Goal: Transaction & Acquisition: Download file/media

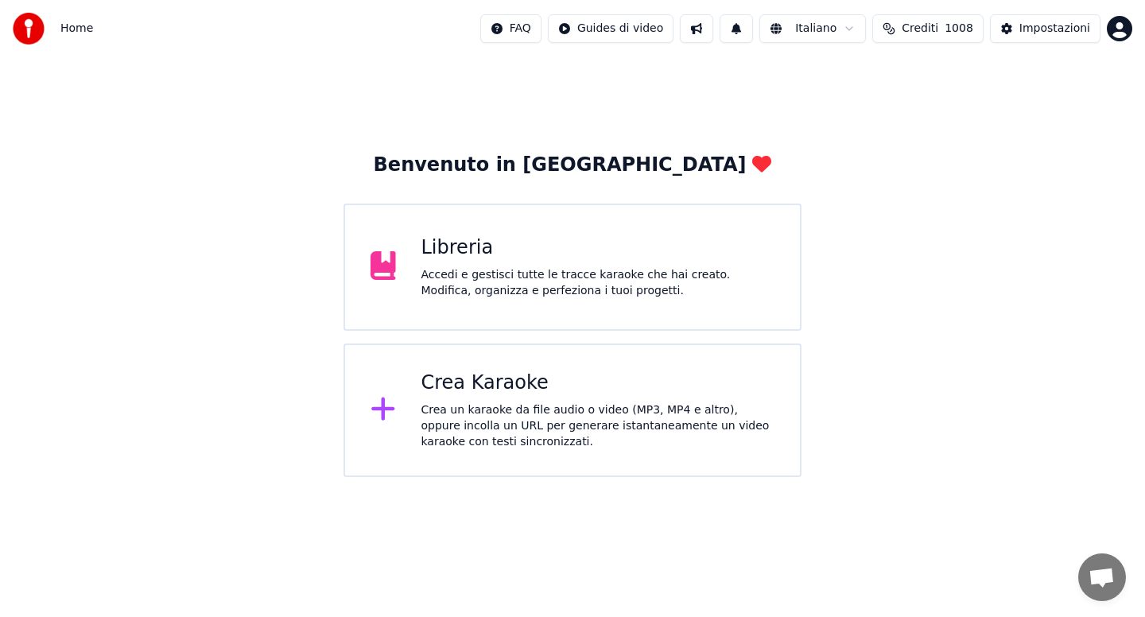
click at [538, 282] on div "Accedi e gestisci tutte le tracce karaoke che hai creato. Modifica, organizza e…" at bounding box center [599, 283] width 354 height 32
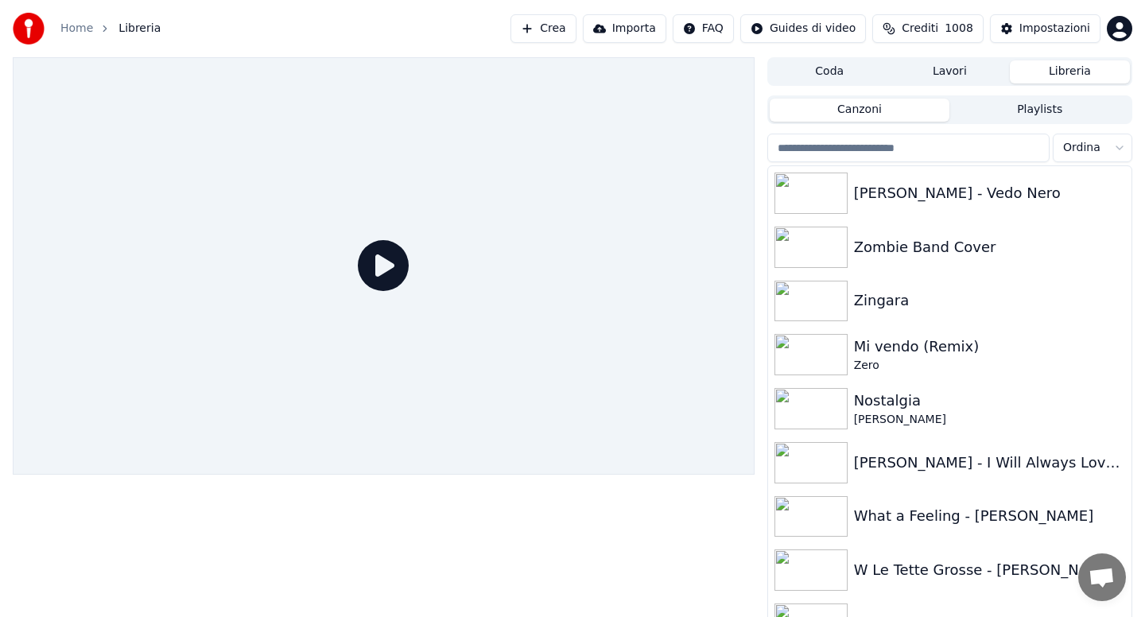
click at [872, 149] on input "search" at bounding box center [908, 148] width 282 height 29
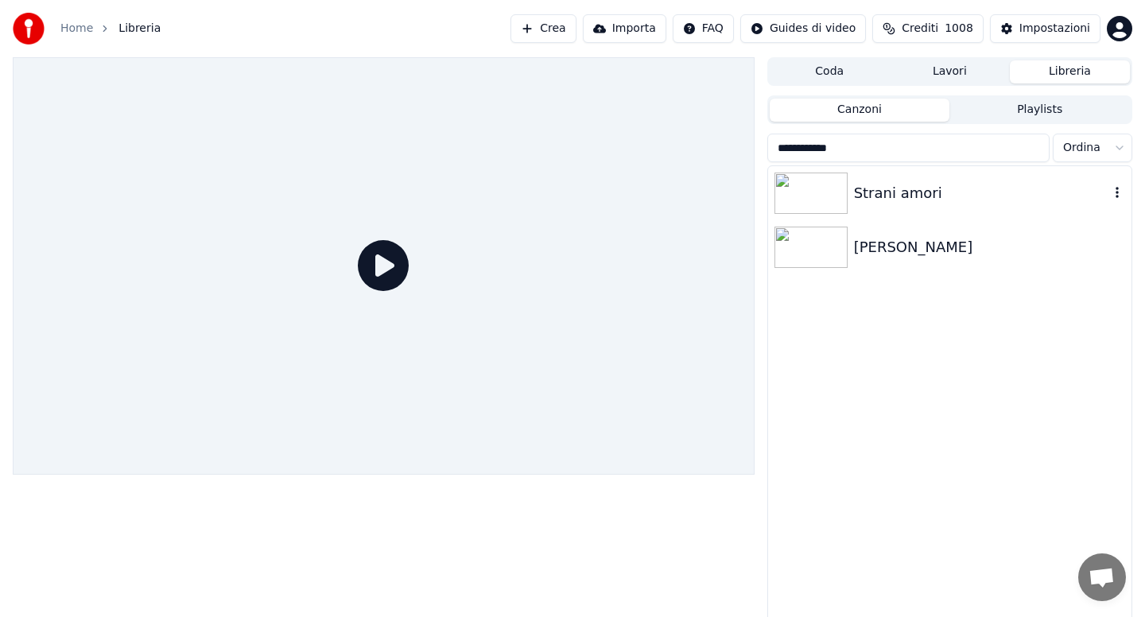
type input "**********"
click at [930, 194] on div "Strani amori" at bounding box center [981, 193] width 255 height 22
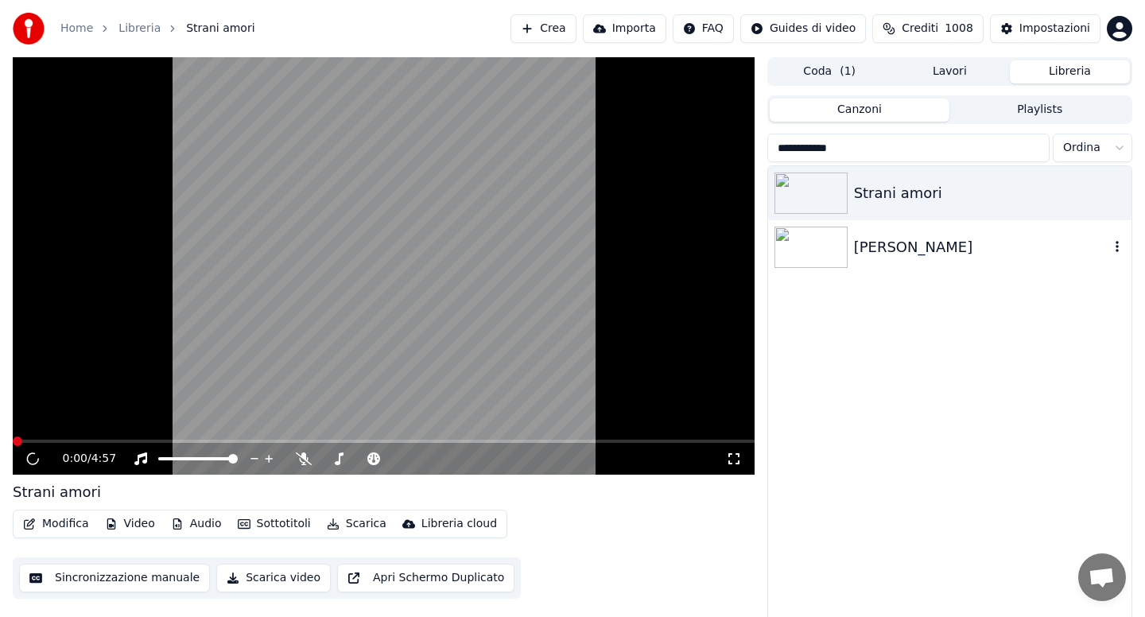
click at [918, 260] on div "Luciano Bruno-Strani Amori" at bounding box center [949, 247] width 363 height 54
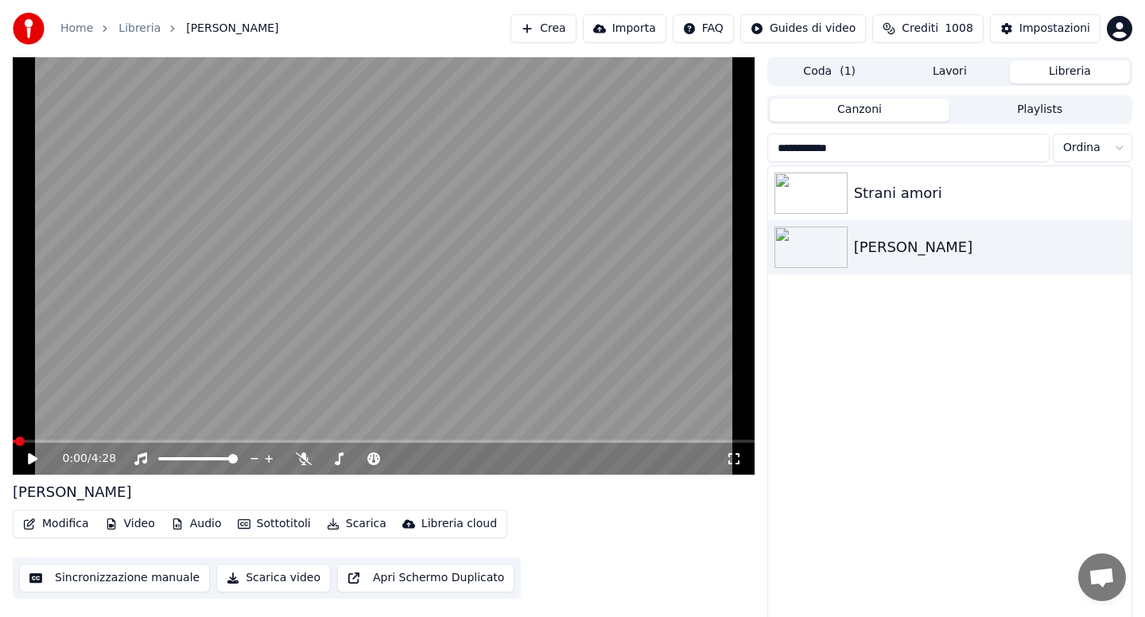
click at [31, 456] on icon at bounding box center [33, 458] width 10 height 11
click at [305, 458] on icon at bounding box center [304, 459] width 16 height 13
click at [354, 523] on button "Scarica" at bounding box center [357, 524] width 72 height 22
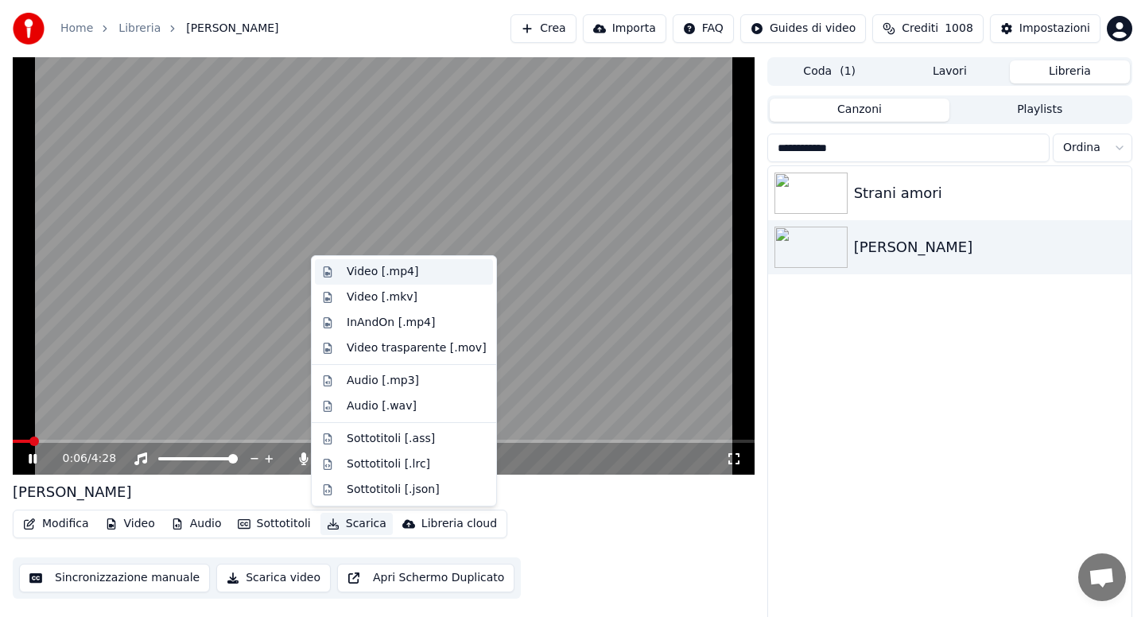
click at [376, 278] on div "Video [.mp4]" at bounding box center [383, 272] width 72 height 16
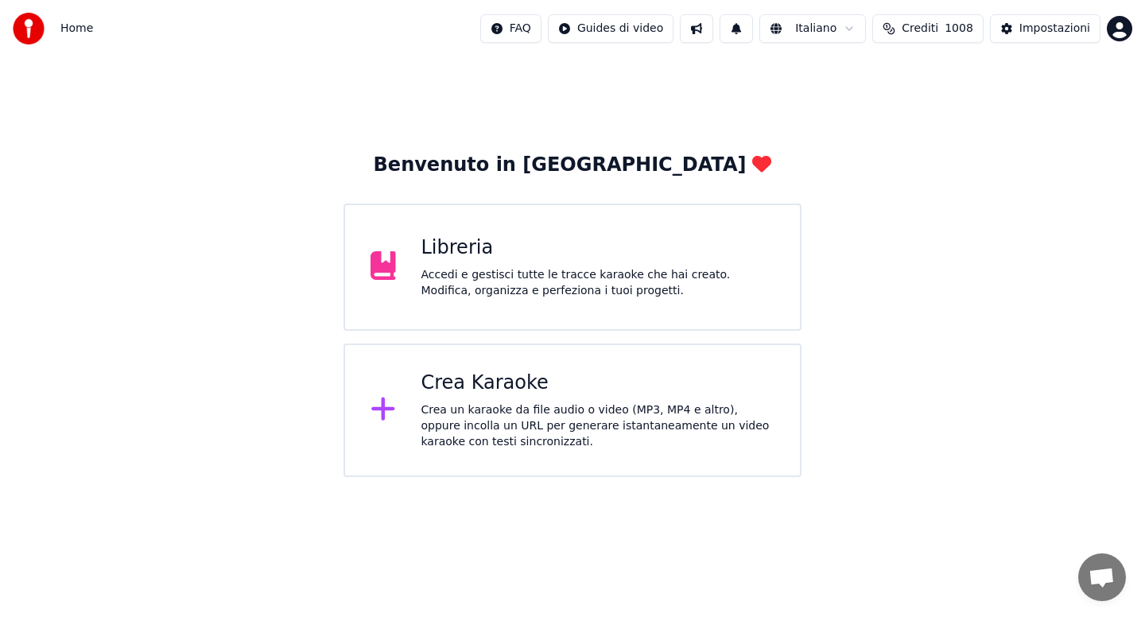
click at [583, 305] on div "Libreria Accedi e gestisci tutte le tracce karaoke che hai creato. Modifica, or…" at bounding box center [573, 267] width 458 height 127
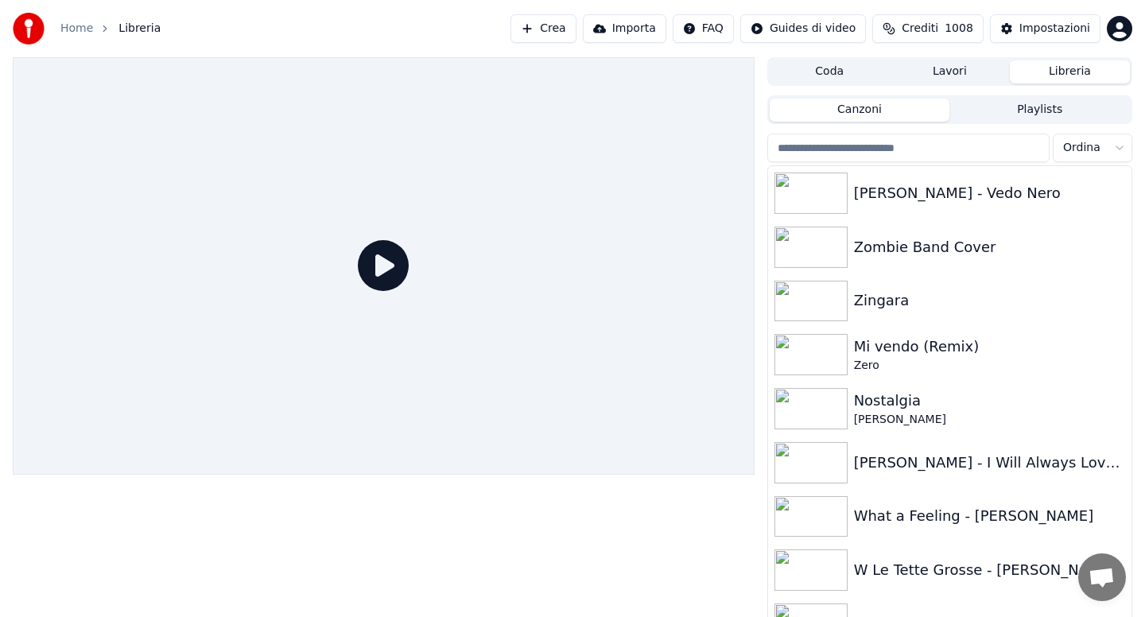
click at [832, 149] on input "search" at bounding box center [908, 148] width 282 height 29
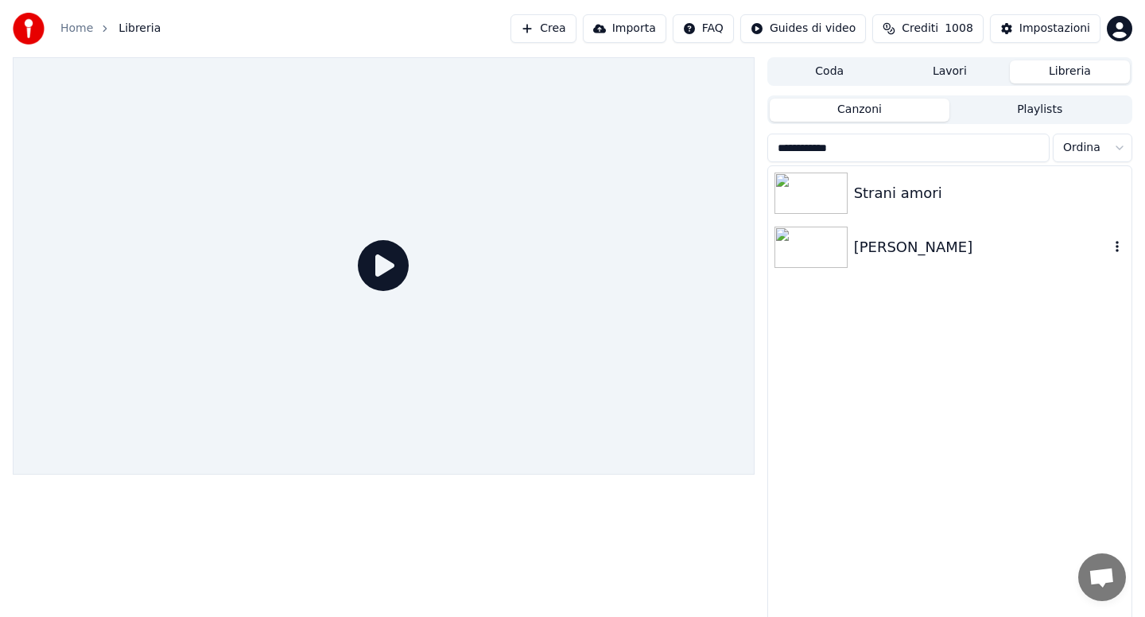
type input "**********"
click at [901, 245] on div "Luciano Bruno-Strani Amori" at bounding box center [981, 247] width 255 height 22
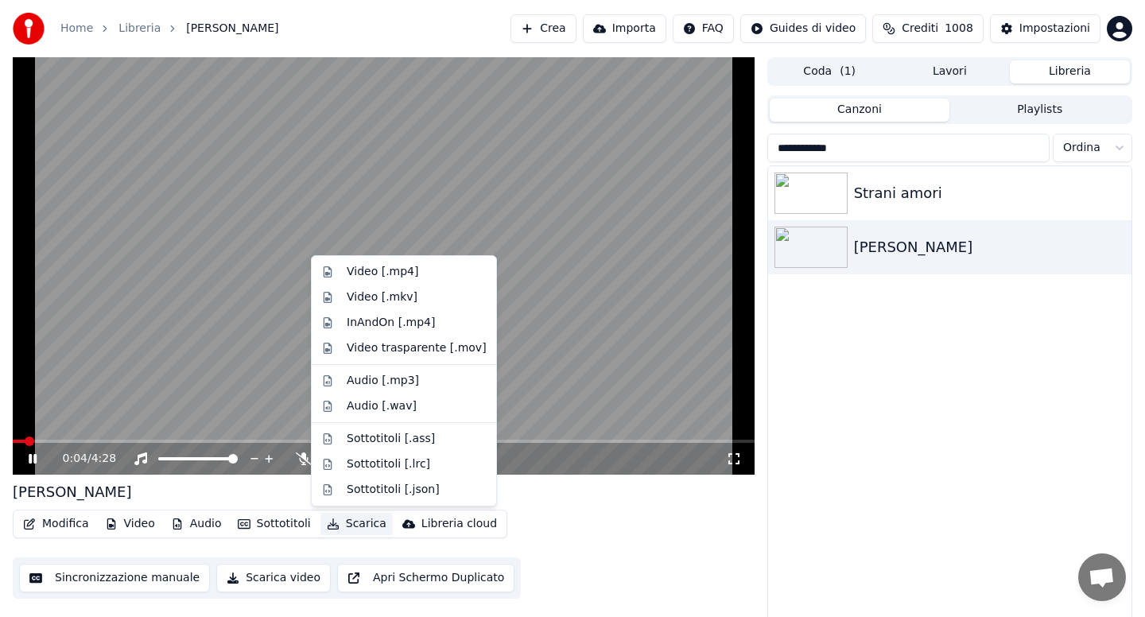
click at [345, 525] on button "Scarica" at bounding box center [357, 524] width 72 height 22
click at [373, 270] on div "Video [.mp4]" at bounding box center [383, 272] width 72 height 16
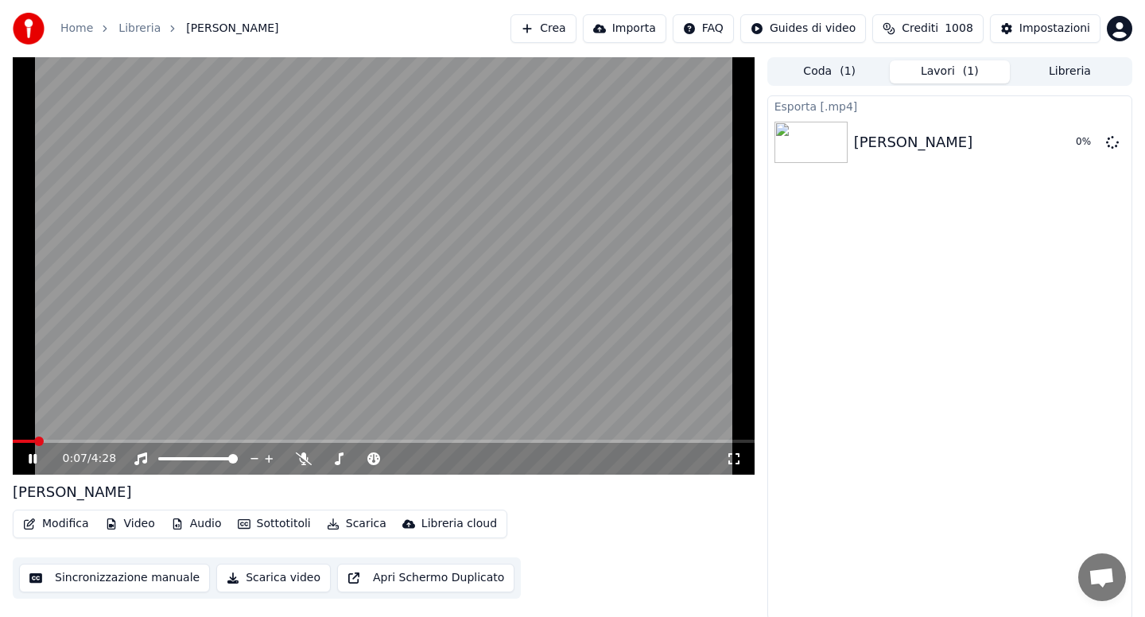
click at [34, 459] on icon at bounding box center [33, 459] width 8 height 10
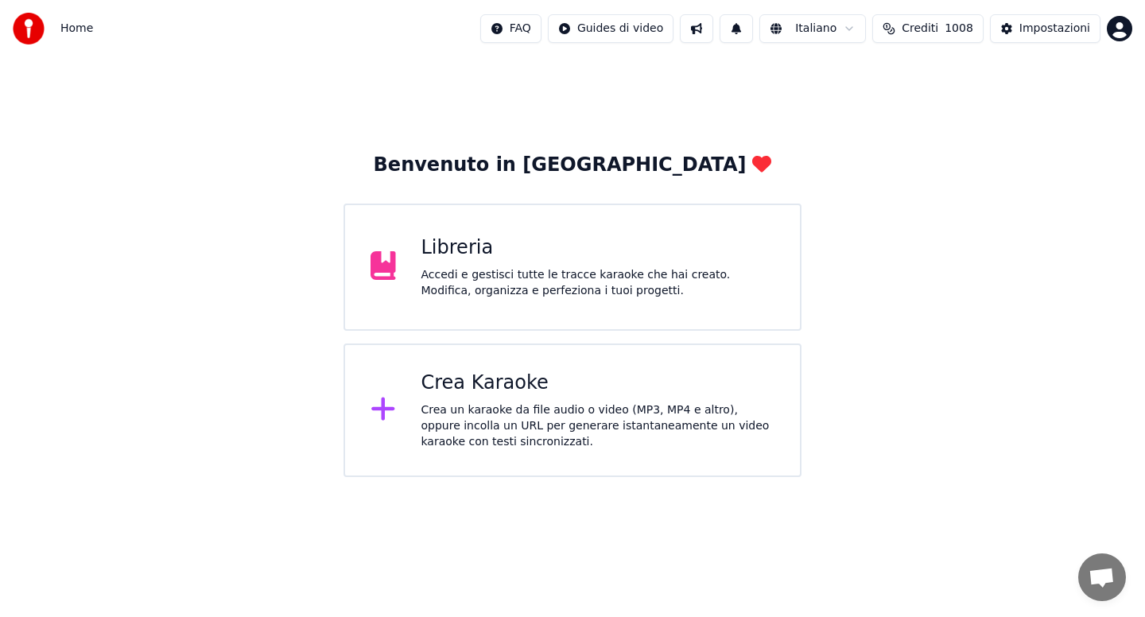
click at [600, 285] on div "Accedi e gestisci tutte le tracce karaoke che hai creato. Modifica, organizza e…" at bounding box center [599, 283] width 354 height 32
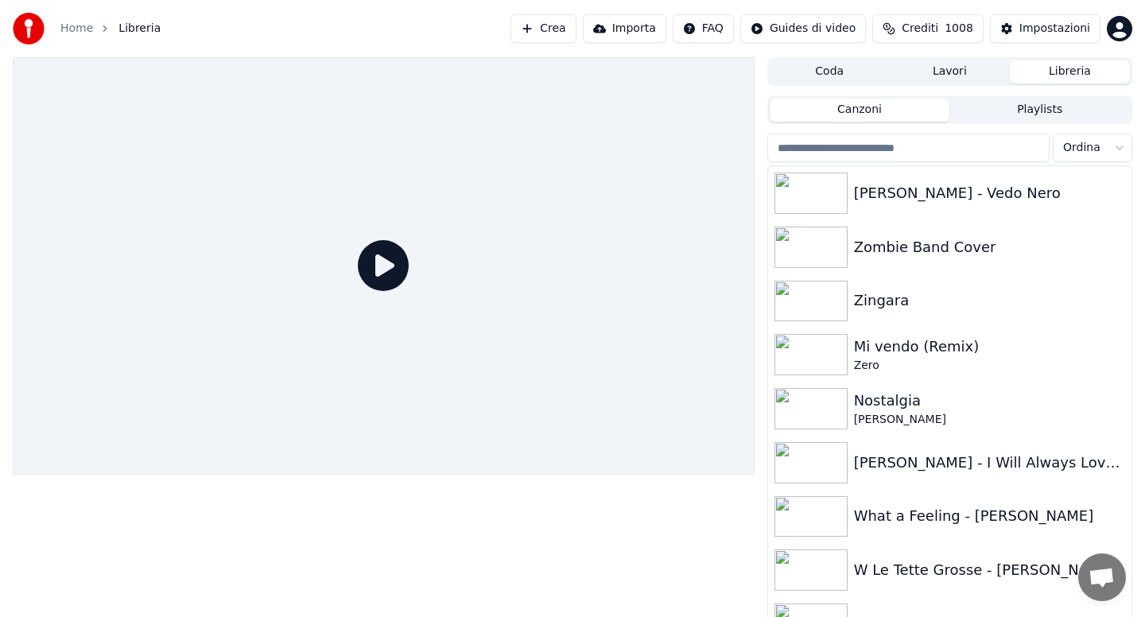
click at [860, 152] on input "search" at bounding box center [908, 148] width 282 height 29
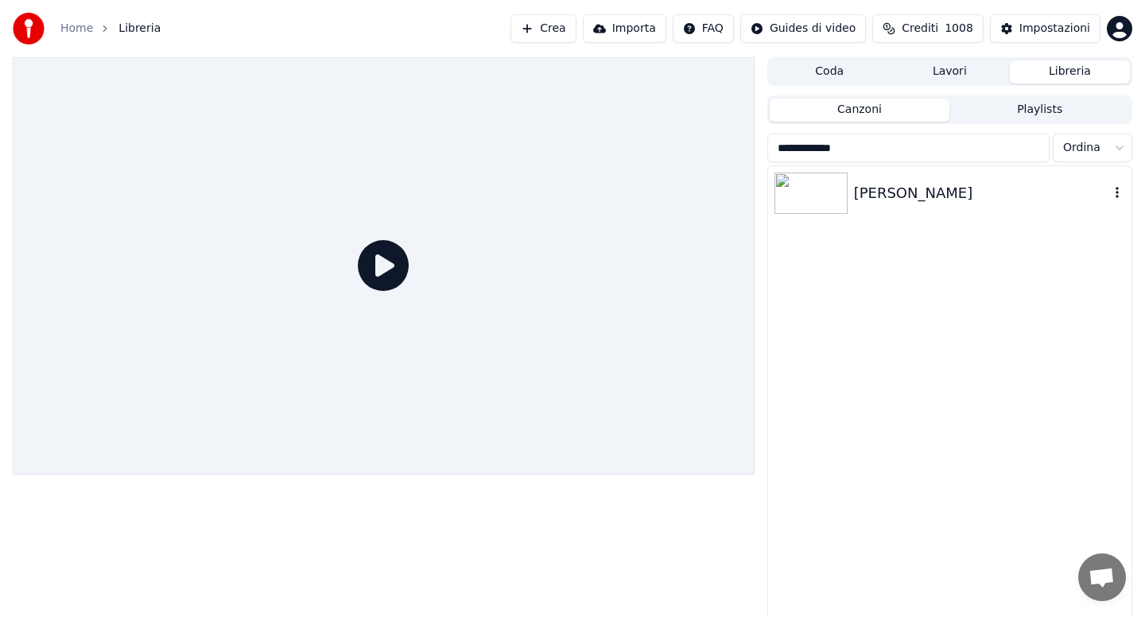
type input "**********"
click at [890, 187] on div "Luciano Bruno-Strani Amori" at bounding box center [981, 193] width 255 height 22
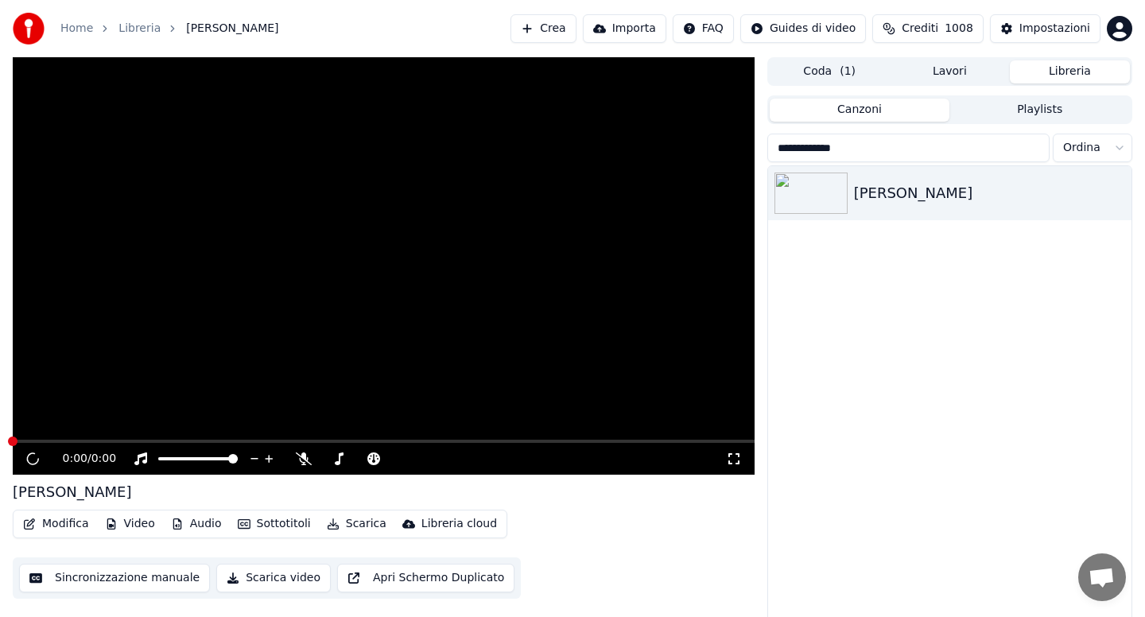
click at [304, 460] on icon at bounding box center [304, 459] width 16 height 13
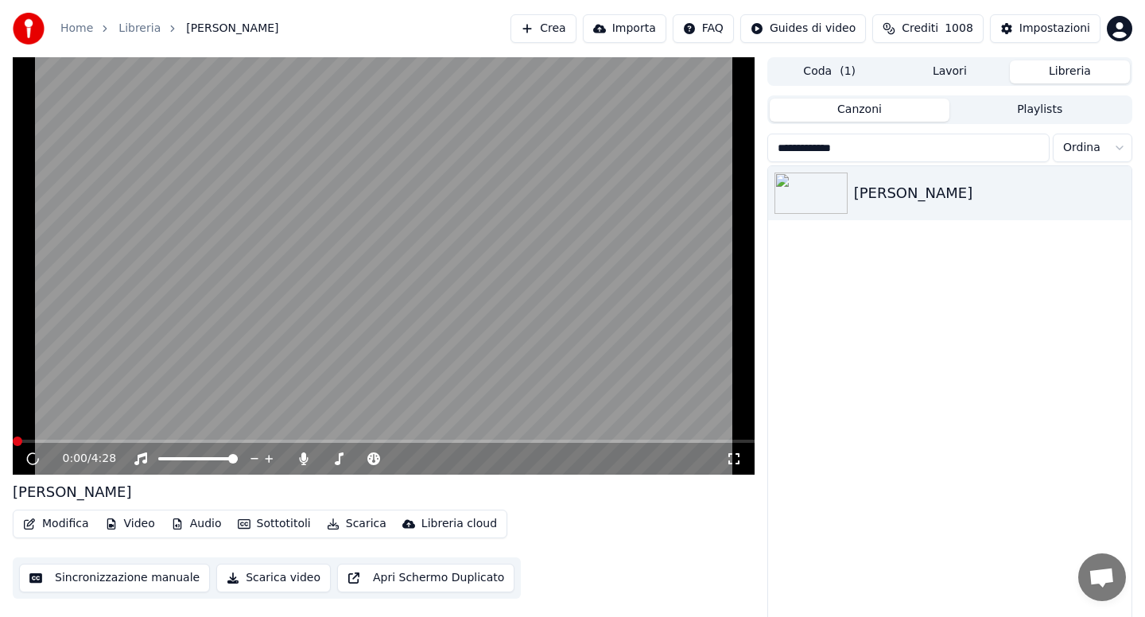
click at [352, 526] on button "Scarica" at bounding box center [357, 524] width 72 height 22
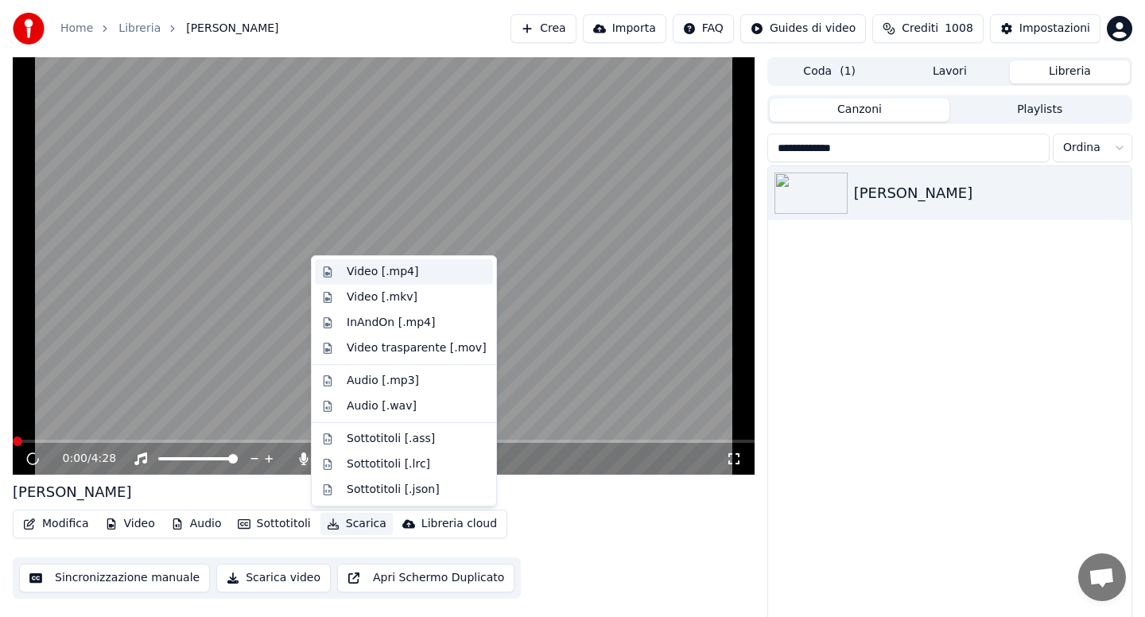
click at [376, 270] on div "Video [.mp4]" at bounding box center [383, 272] width 72 height 16
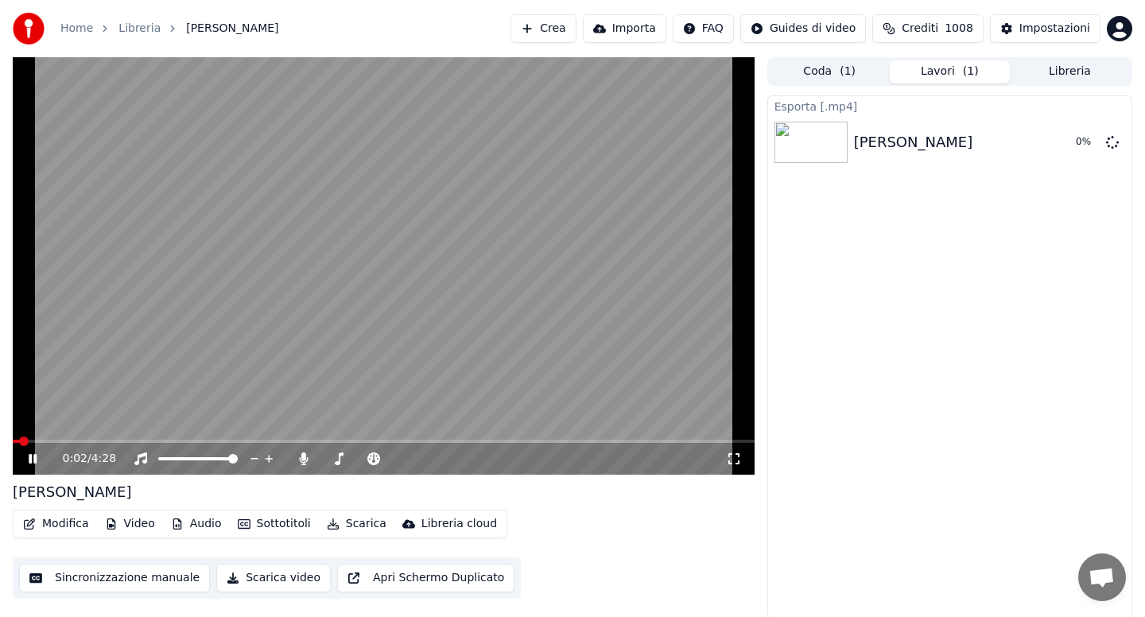
click at [32, 460] on icon at bounding box center [43, 459] width 37 height 13
click at [349, 324] on video at bounding box center [384, 266] width 742 height 418
click at [29, 461] on icon at bounding box center [33, 459] width 8 height 10
